Goal: Find specific page/section

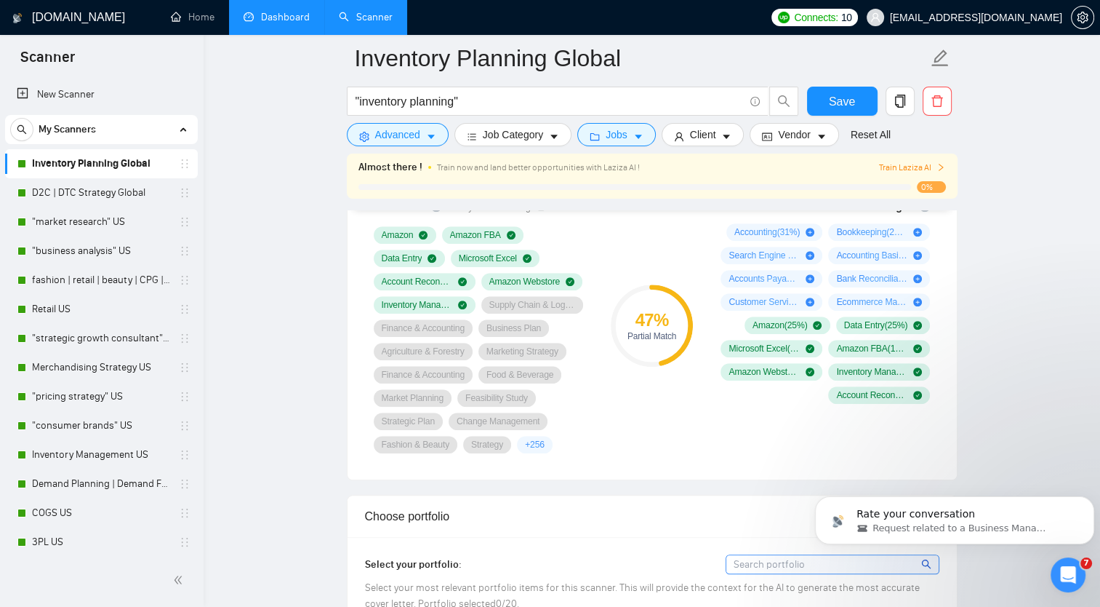
click at [265, 13] on link "Dashboard" at bounding box center [277, 17] width 66 height 12
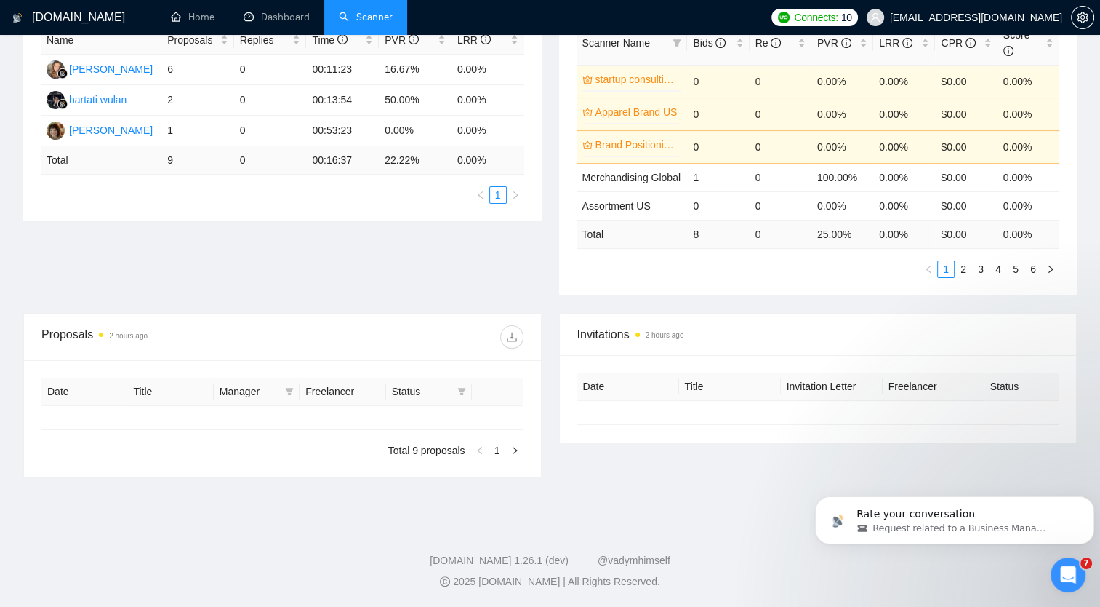
type input "[DATE]"
